Goal: Navigation & Orientation: Find specific page/section

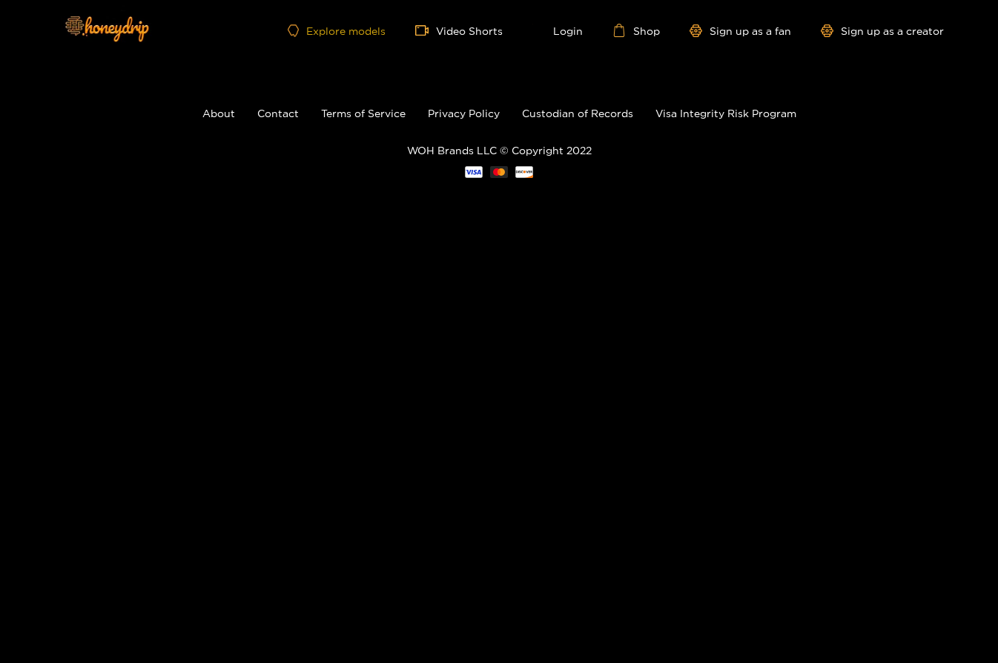
click at [337, 24] on link "Explore models" at bounding box center [337, 30] width 98 height 13
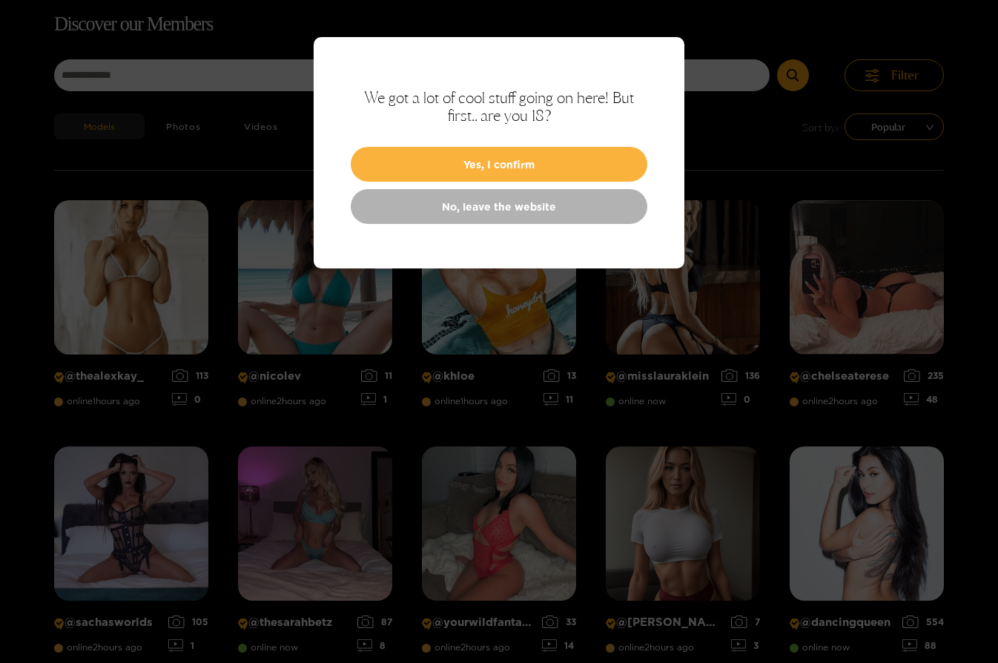
scroll to position [95, 0]
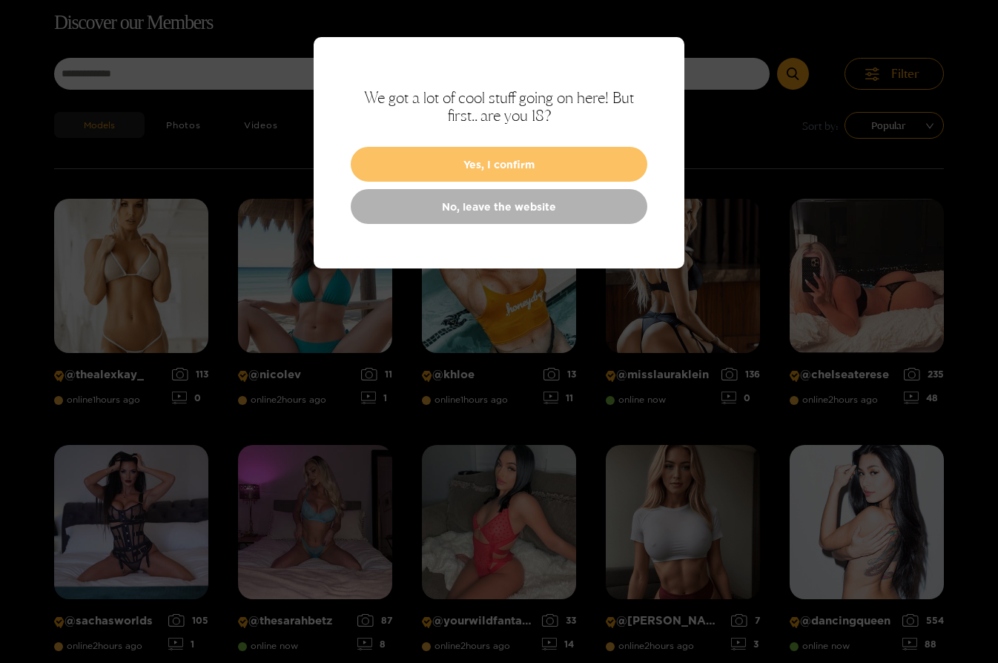
click at [534, 167] on button "Yes, I confirm" at bounding box center [499, 164] width 297 height 35
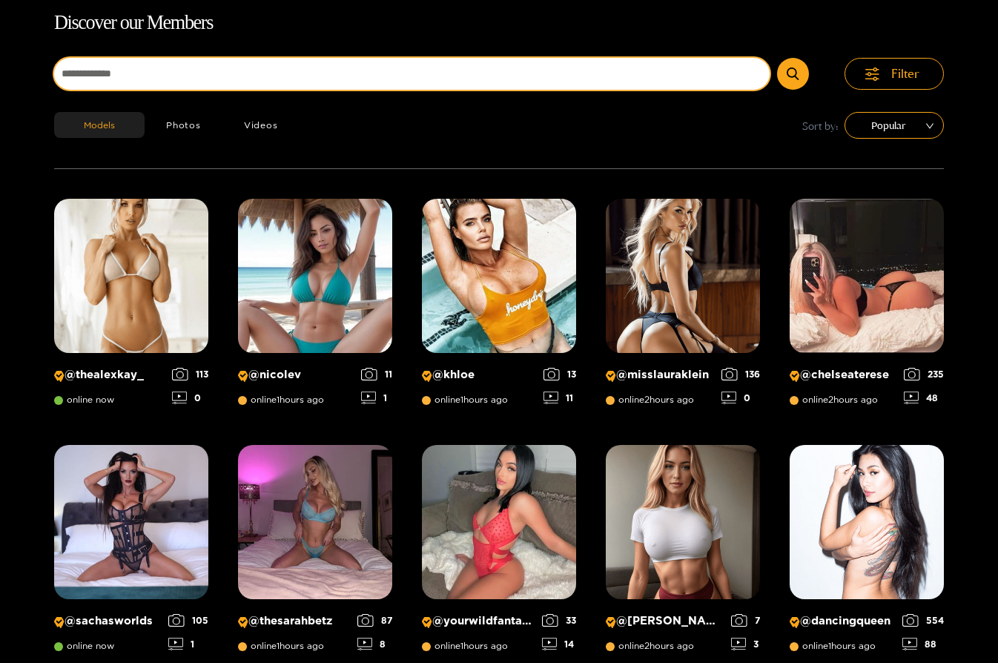
click at [282, 78] on input at bounding box center [411, 74] width 715 height 32
type input "*******"
click at [777, 58] on button "submit" at bounding box center [793, 74] width 32 height 32
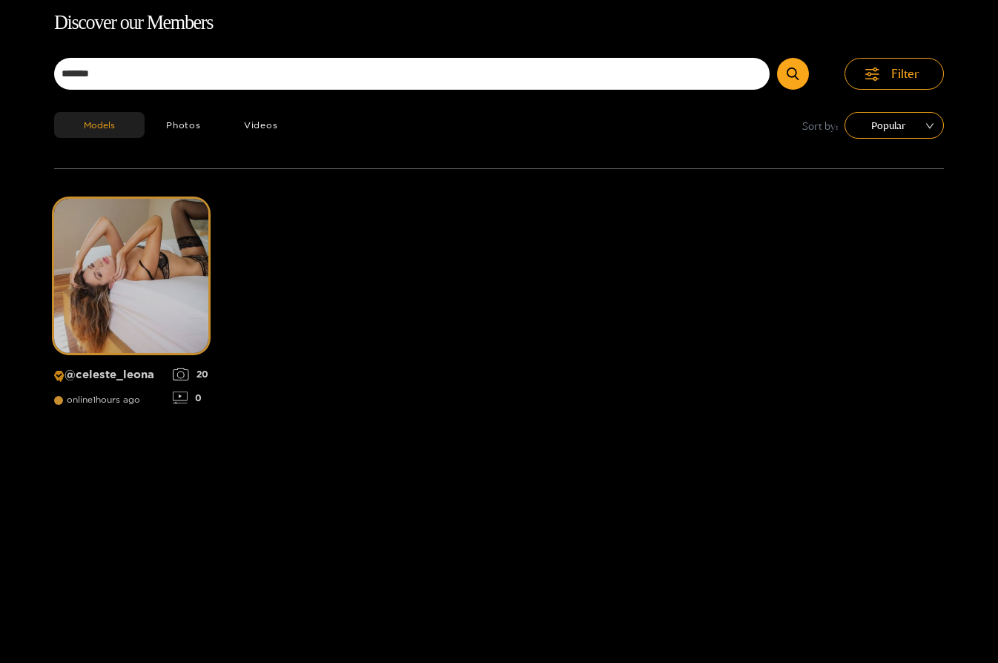
click at [145, 290] on img at bounding box center [131, 276] width 154 height 154
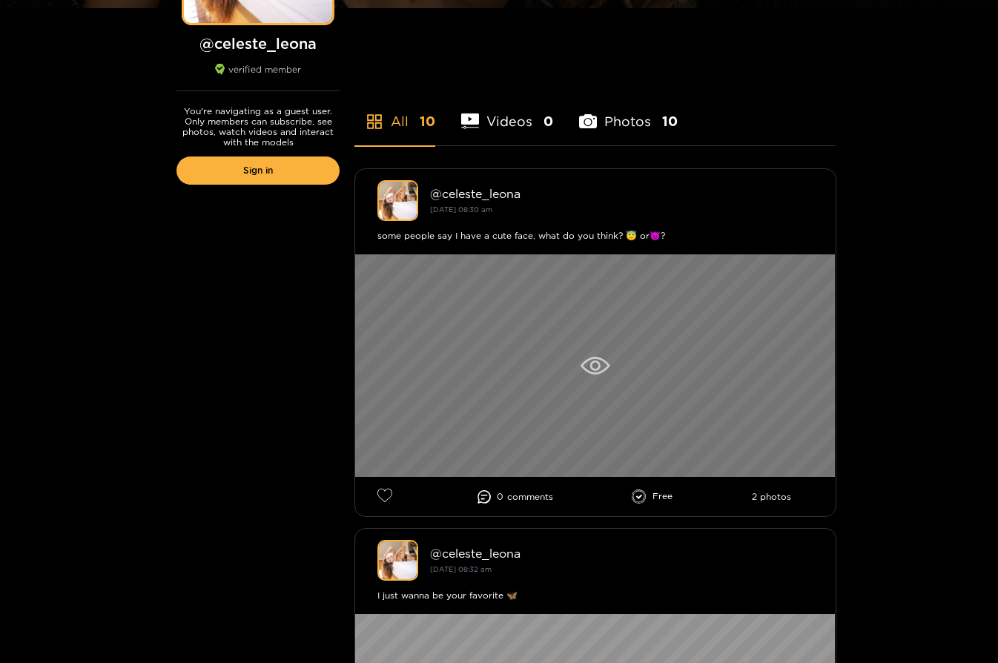
scroll to position [231, 0]
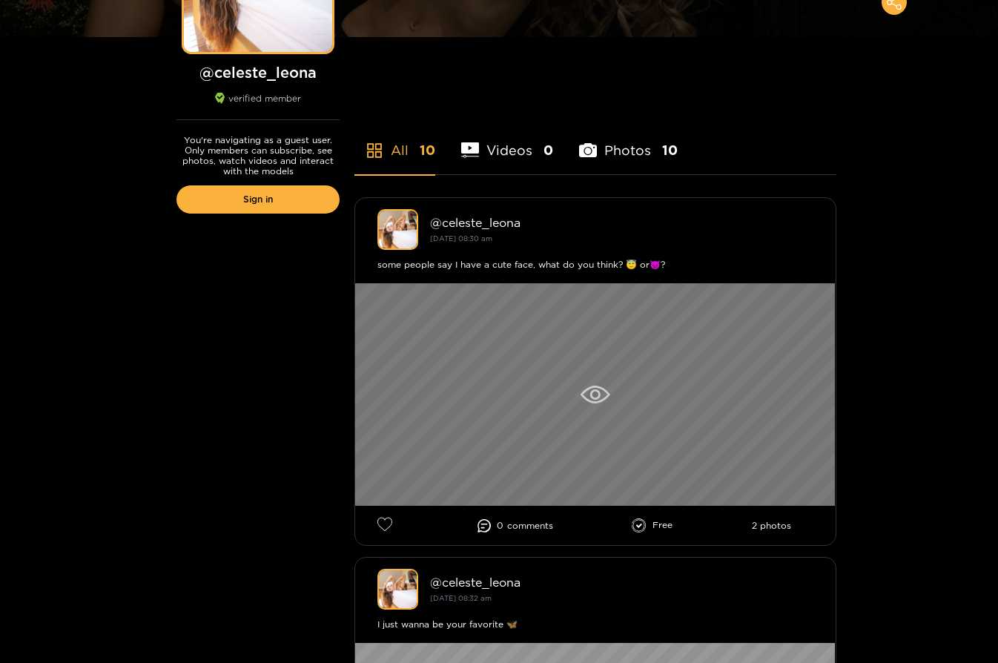
click at [599, 397] on icon at bounding box center [595, 394] width 10 height 10
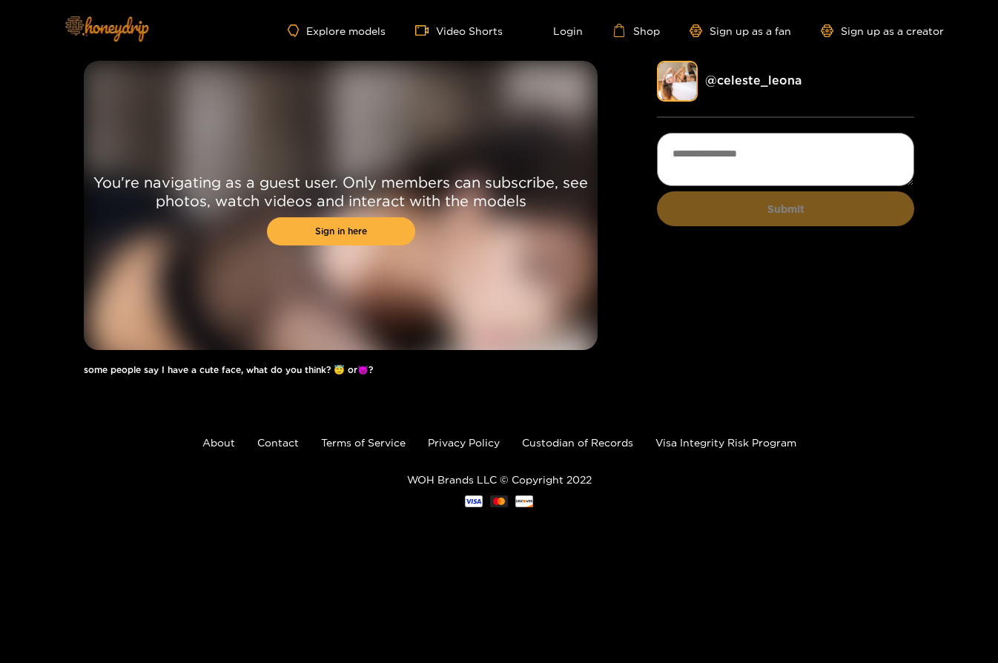
click at [136, 29] on img at bounding box center [106, 28] width 104 height 62
